Goal: Information Seeking & Learning: Learn about a topic

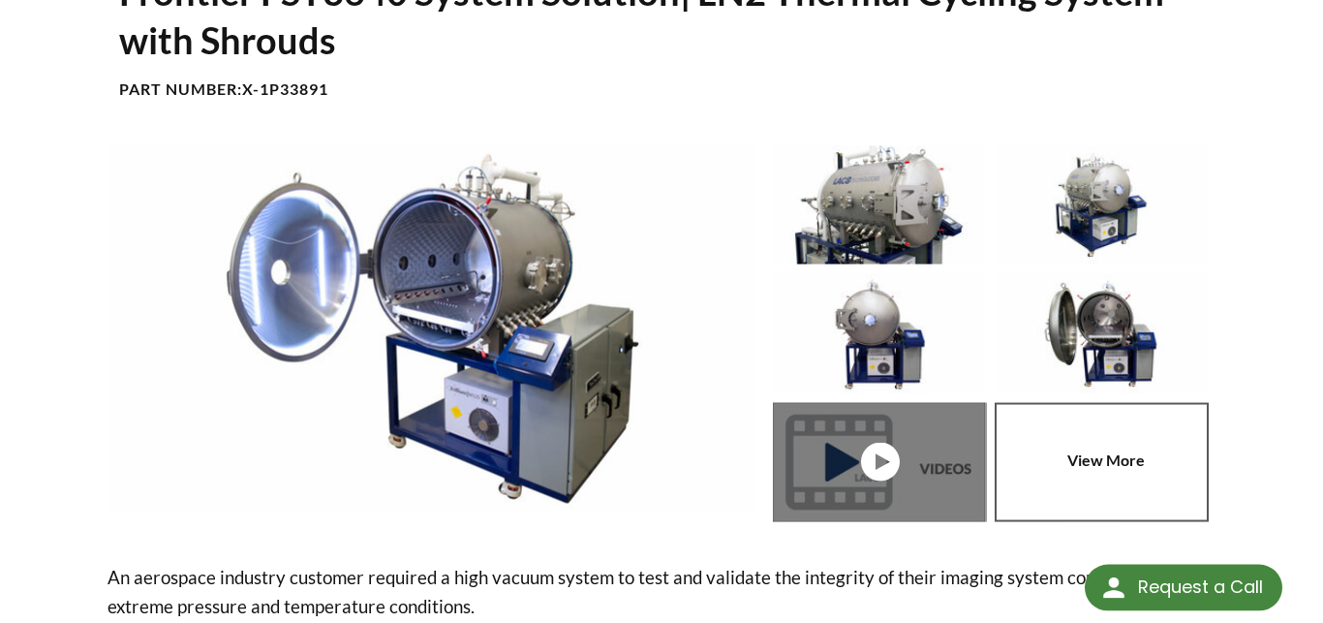
scroll to position [198, 0]
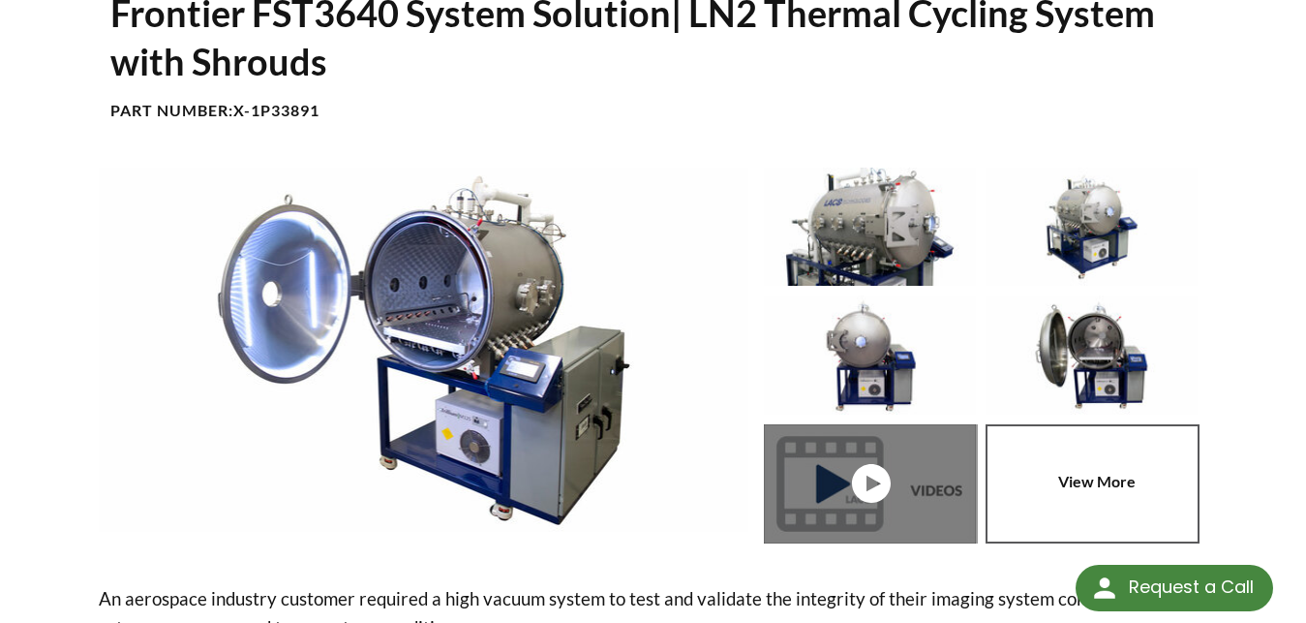
click at [877, 466] on link at bounding box center [875, 483] width 222 height 119
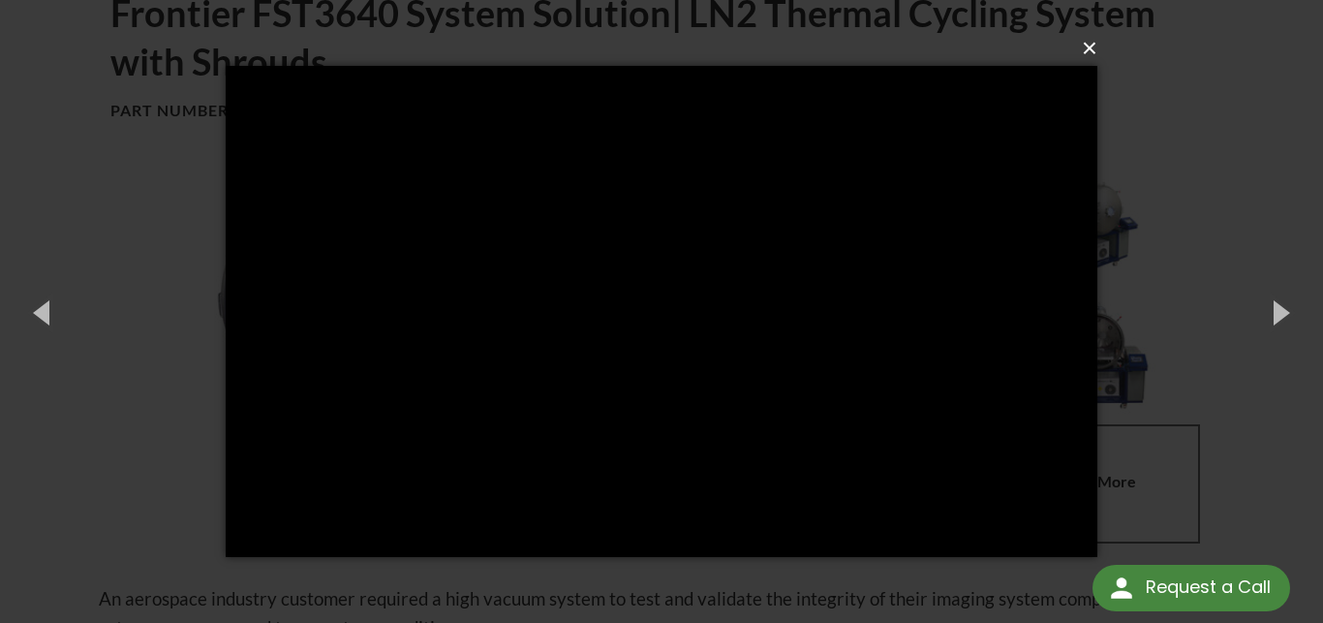
click at [1087, 45] on button "×" at bounding box center [666, 48] width 871 height 43
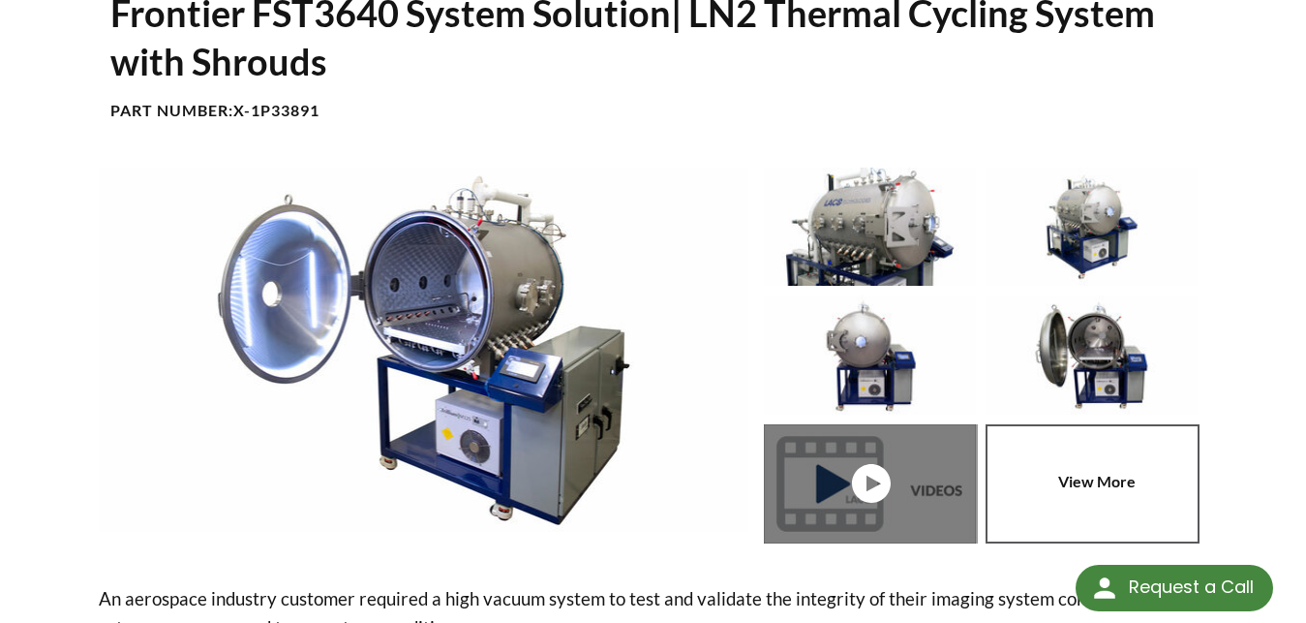
click at [1138, 467] on link at bounding box center [1097, 483] width 222 height 119
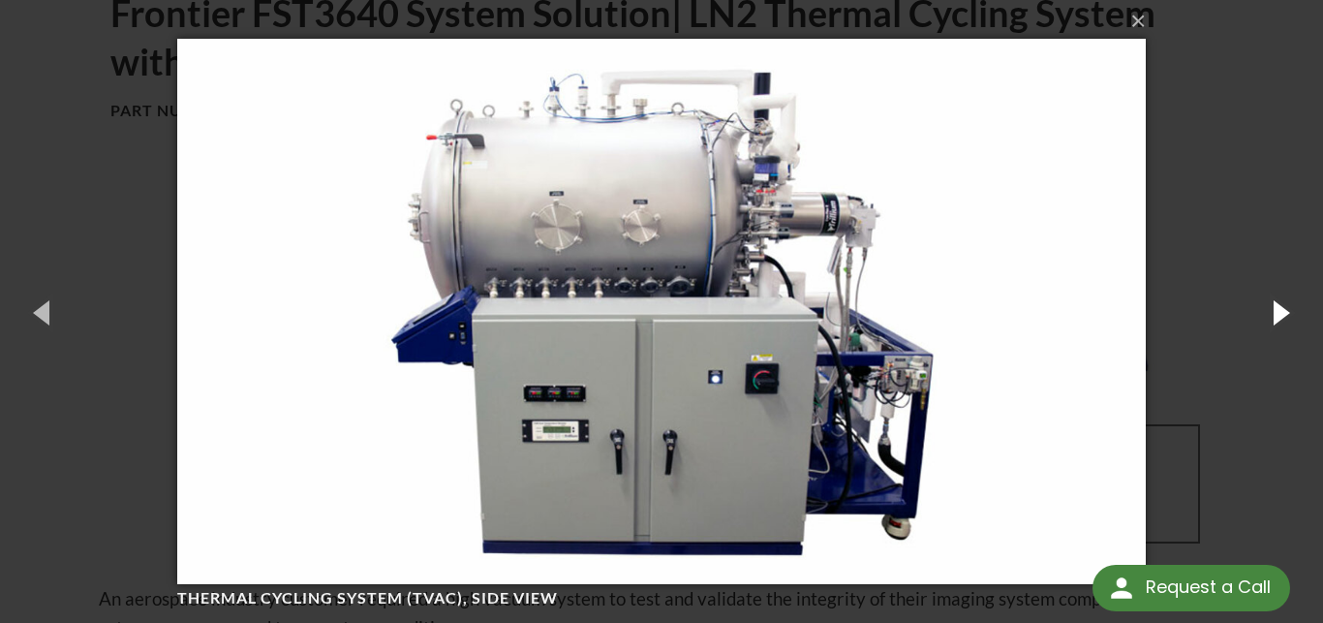
click at [1294, 314] on button "button" at bounding box center [1279, 312] width 87 height 107
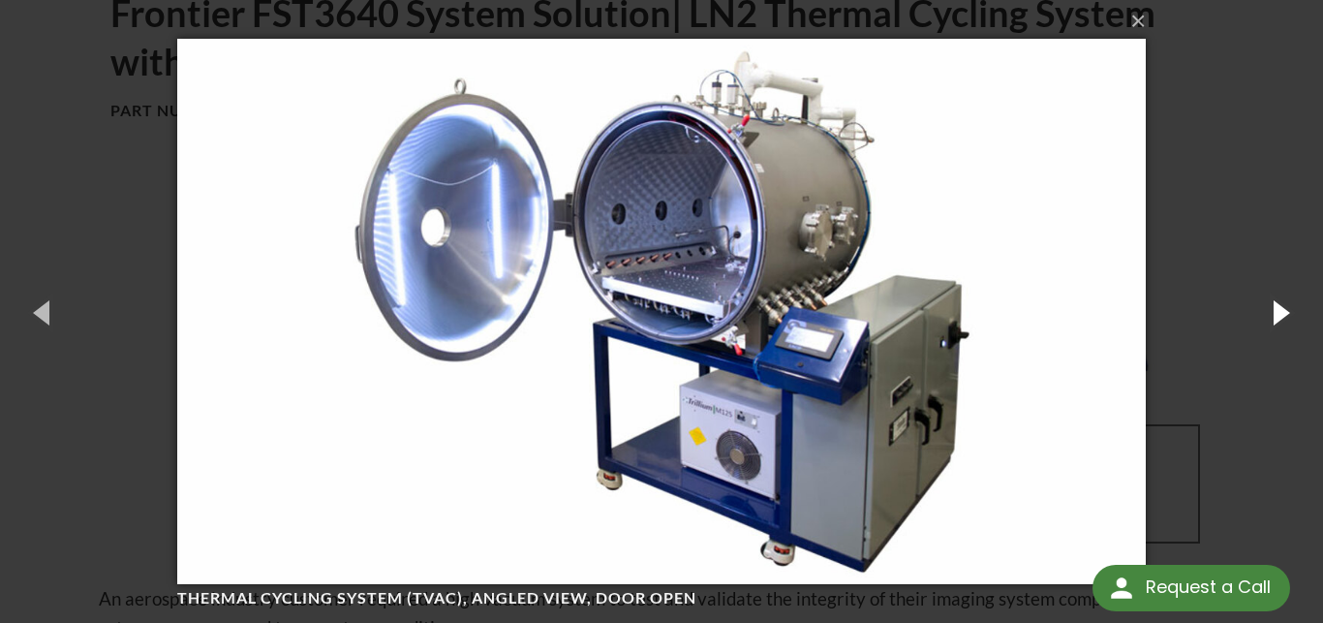
click at [1294, 314] on button "button" at bounding box center [1279, 312] width 87 height 107
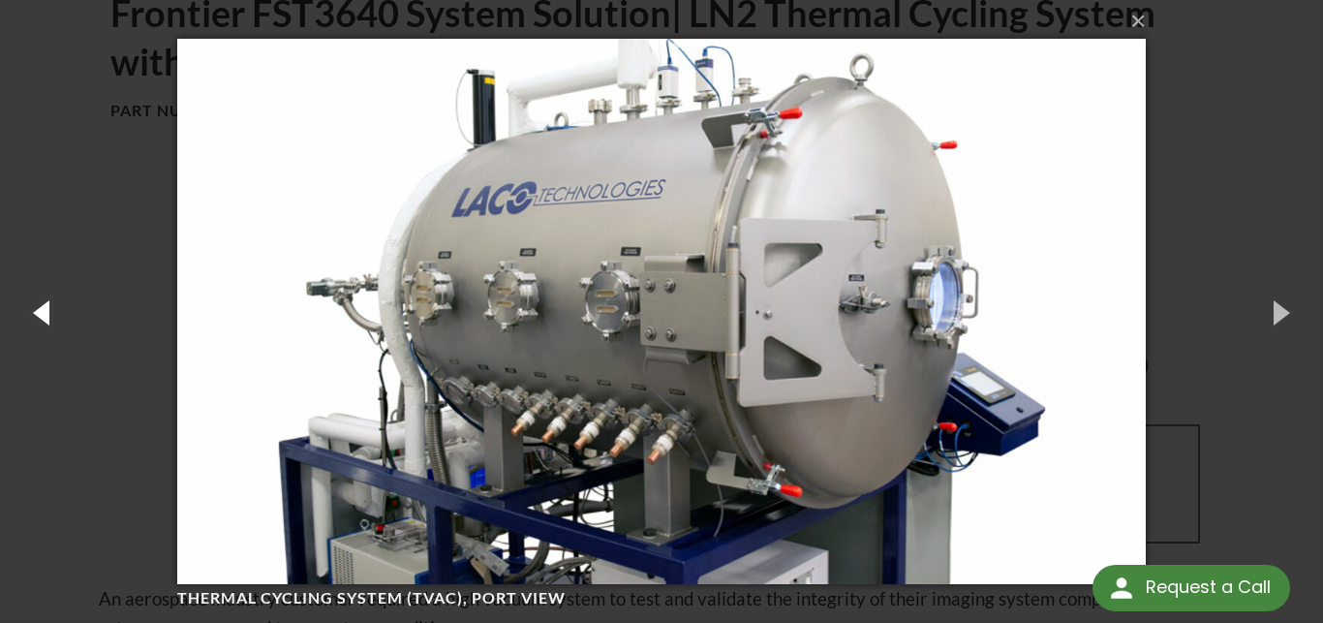
click at [41, 313] on button "button" at bounding box center [43, 312] width 87 height 107
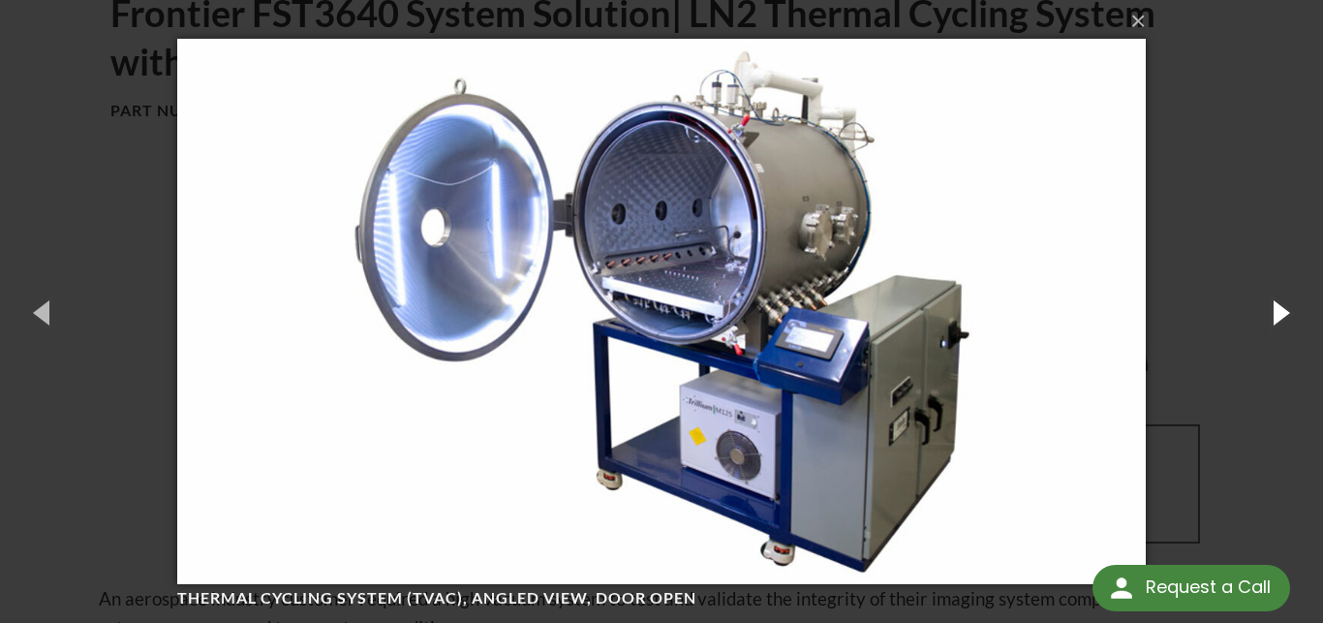
click at [1286, 311] on button "button" at bounding box center [1279, 312] width 87 height 107
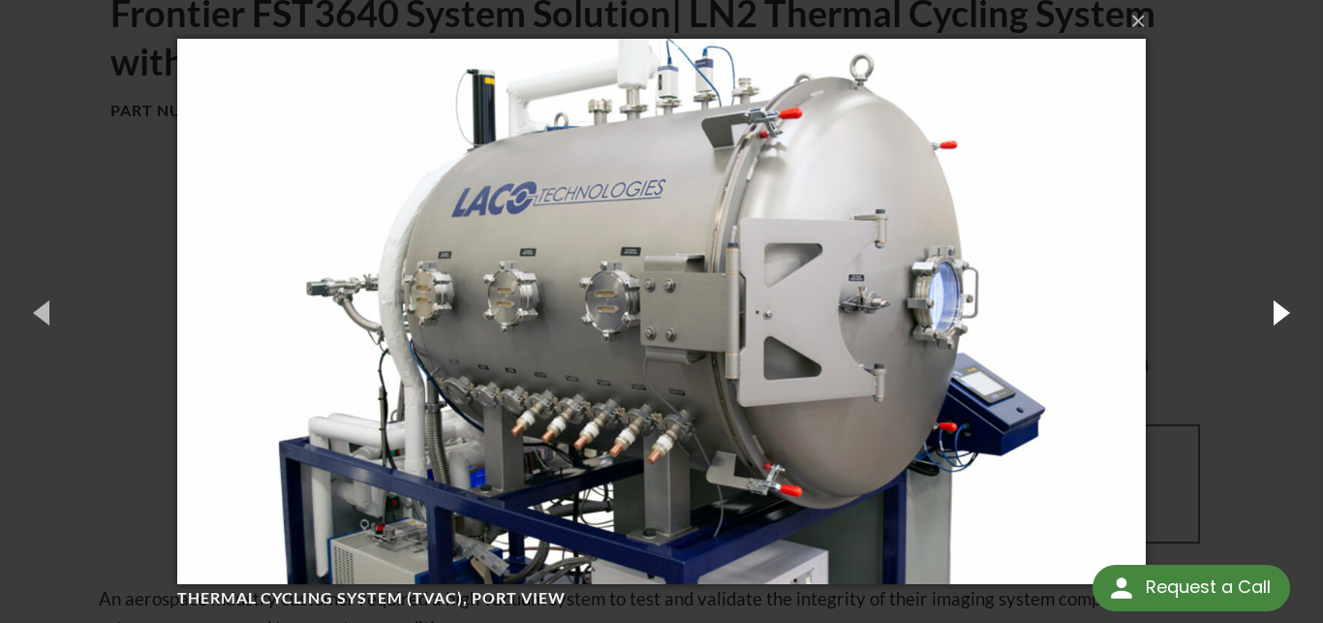
scroll to position [1, 0]
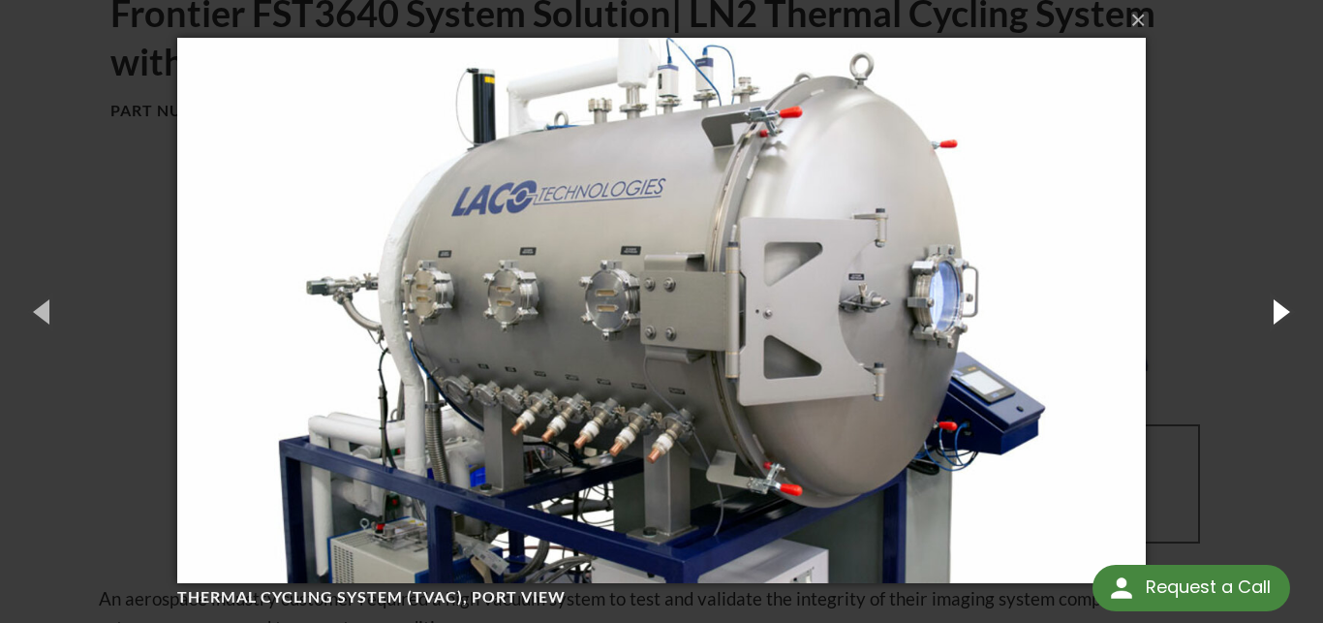
click at [1279, 308] on button "button" at bounding box center [1279, 311] width 87 height 107
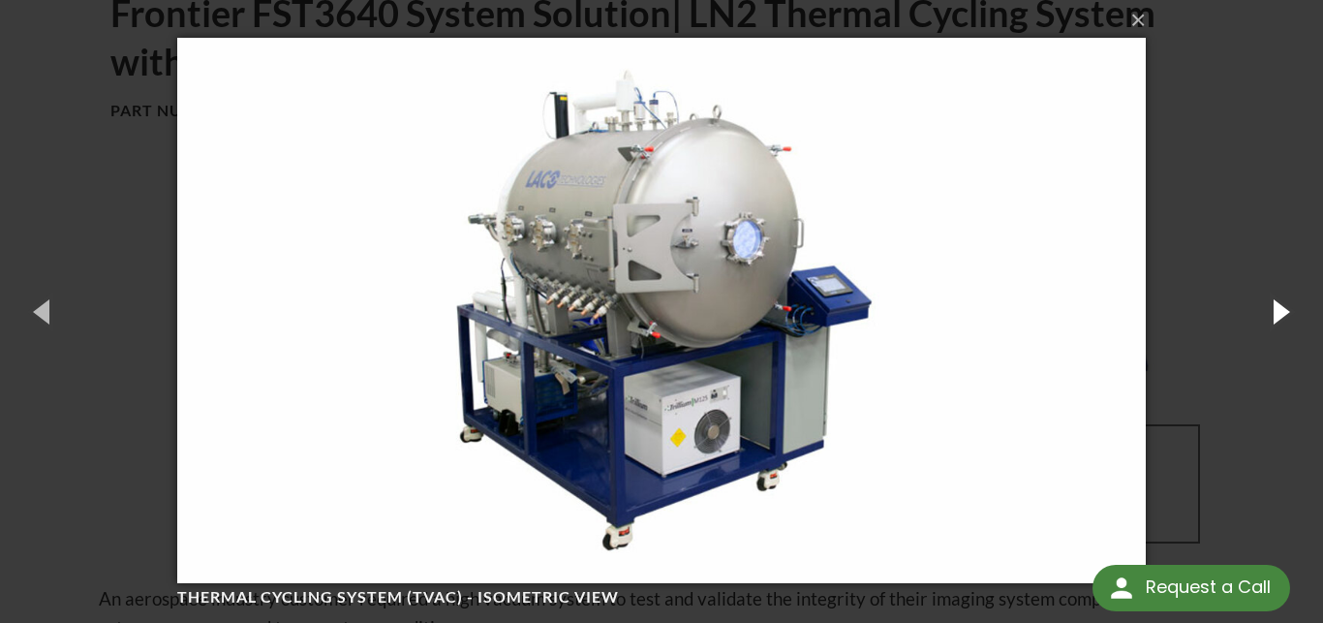
click at [1279, 309] on button "button" at bounding box center [1279, 311] width 87 height 107
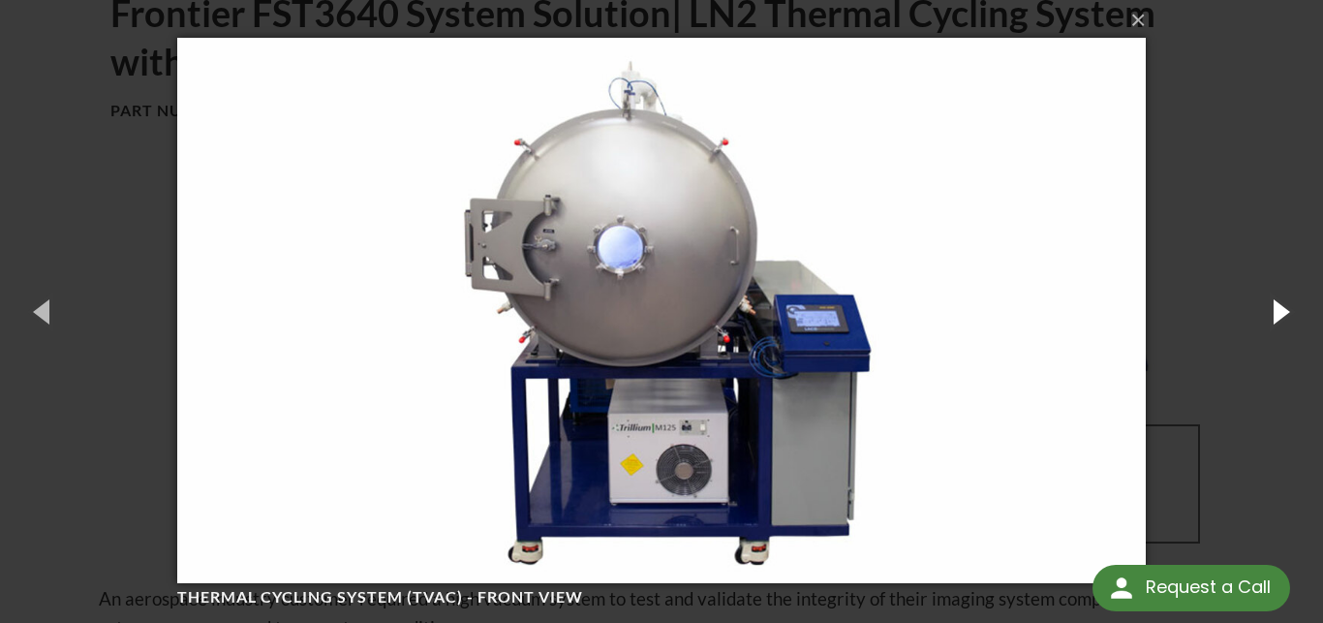
click at [1279, 309] on button "button" at bounding box center [1279, 311] width 87 height 107
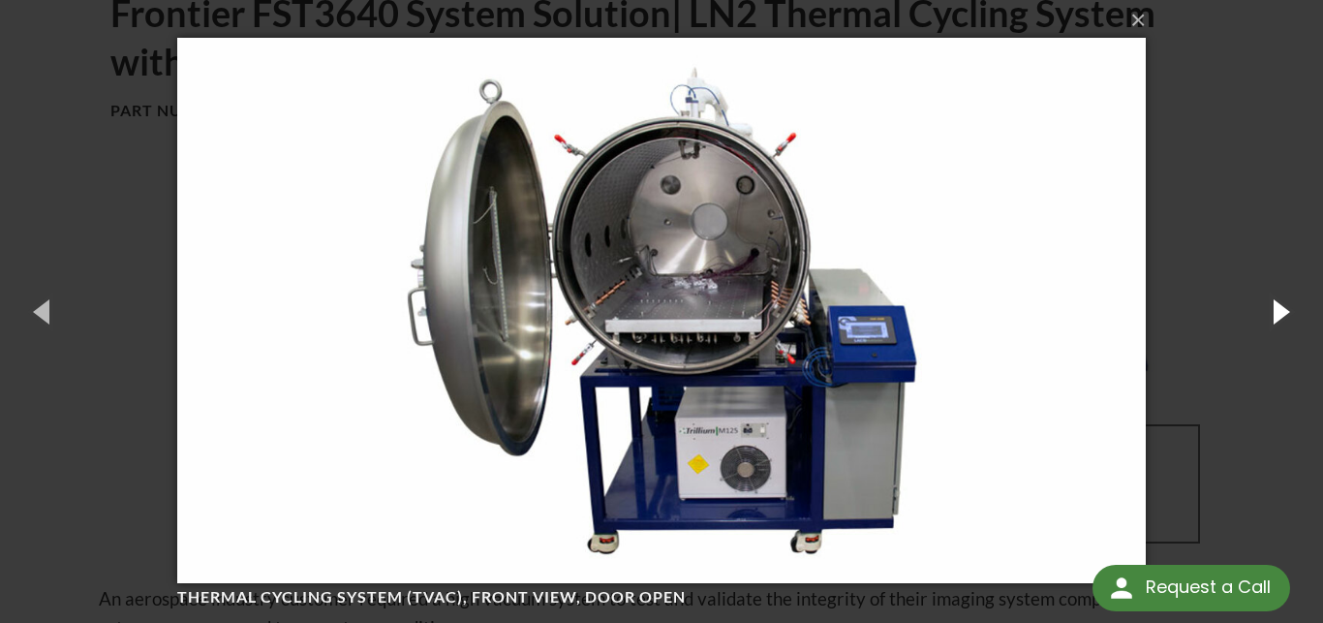
click at [1279, 309] on button "button" at bounding box center [1279, 311] width 87 height 107
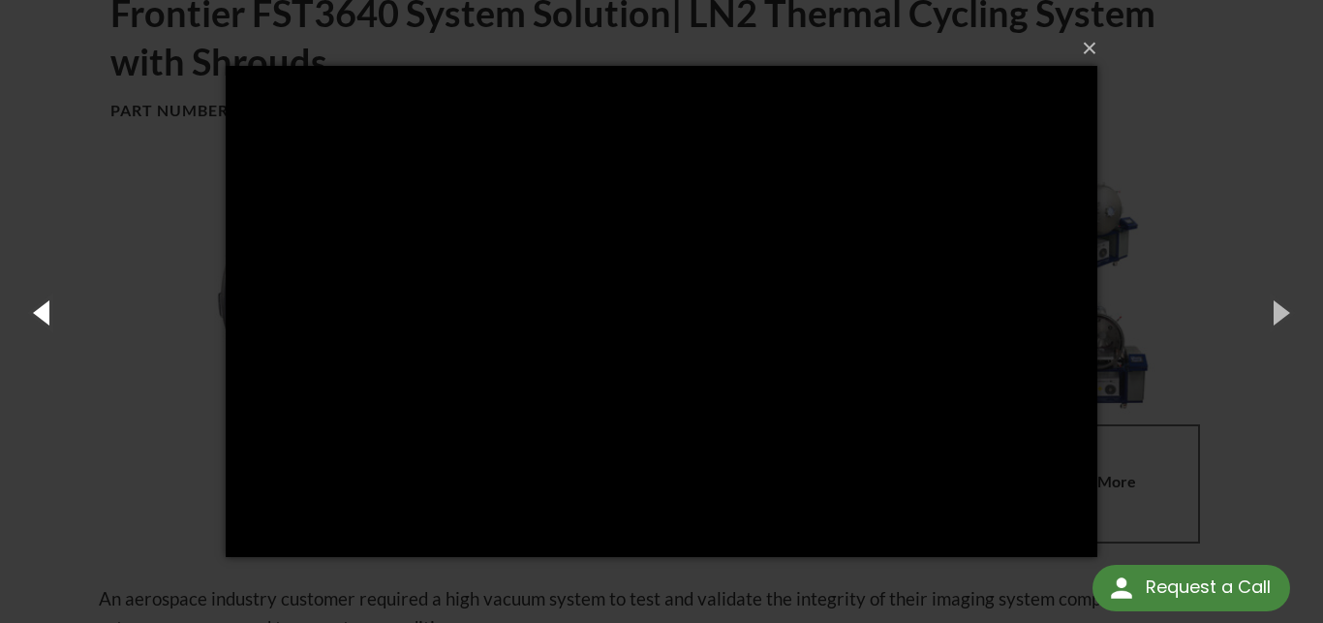
click at [37, 320] on button "button" at bounding box center [43, 312] width 87 height 107
